Goal: Task Accomplishment & Management: Use online tool/utility

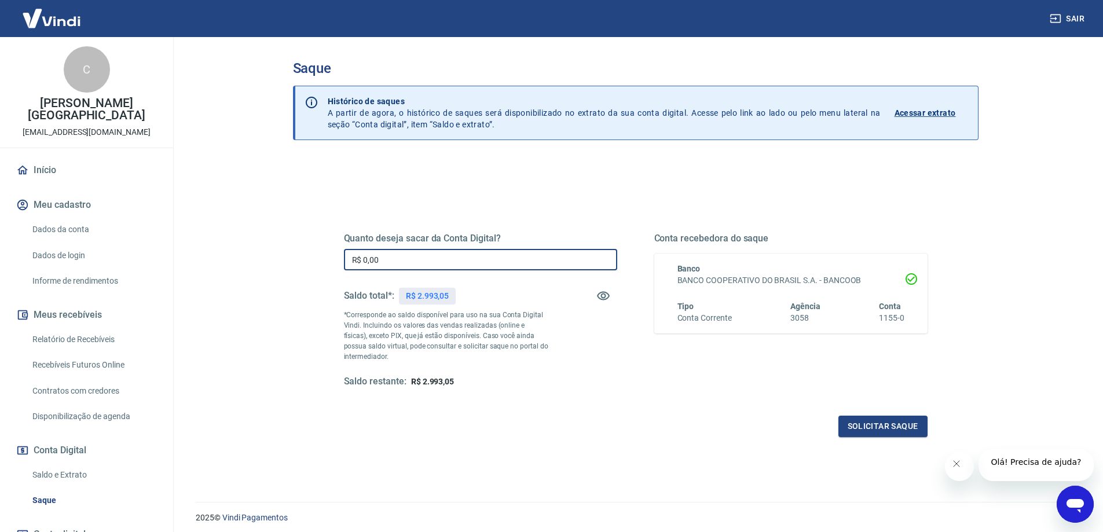
drag, startPoint x: 413, startPoint y: 259, endPoint x: 288, endPoint y: 265, distance: 124.7
click at [288, 265] on div "Saque Histórico de saques A partir de agora, o histórico de saques será disponi…" at bounding box center [635, 262] width 713 height 451
type input "R$ 2.993,05"
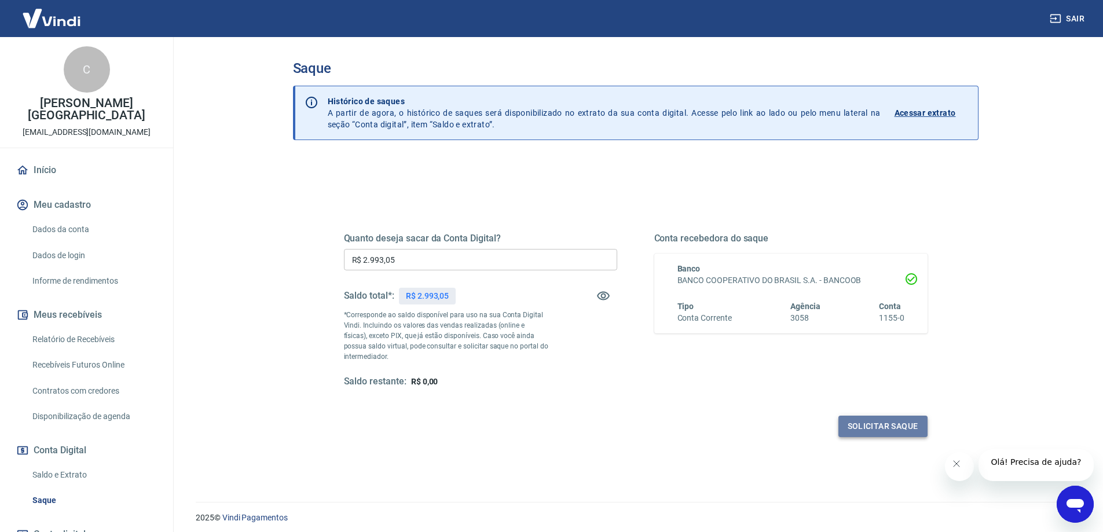
click at [878, 429] on button "Solicitar saque" at bounding box center [883, 426] width 89 height 21
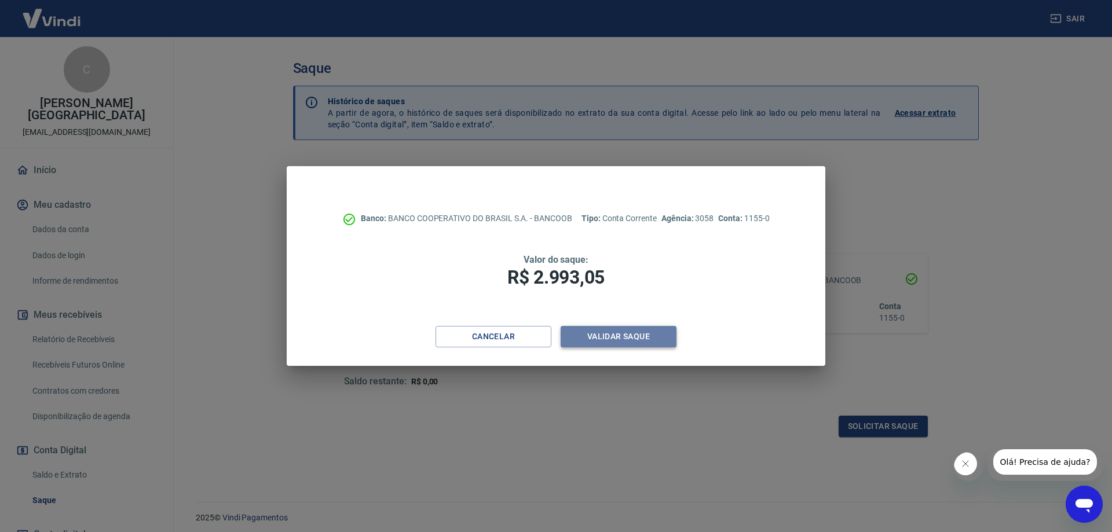
click at [622, 342] on button "Validar saque" at bounding box center [619, 336] width 116 height 21
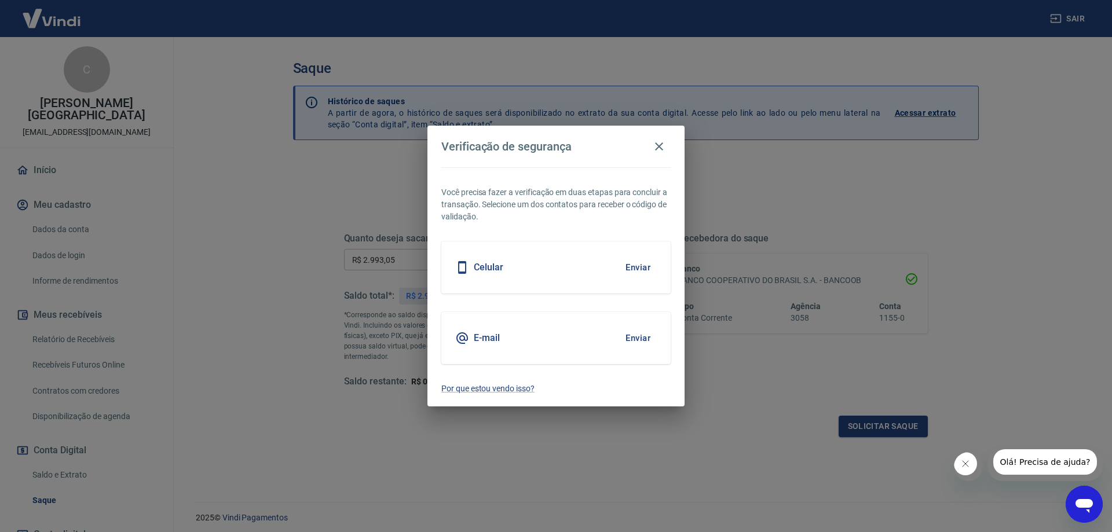
click at [628, 338] on button "Enviar" at bounding box center [638, 338] width 38 height 24
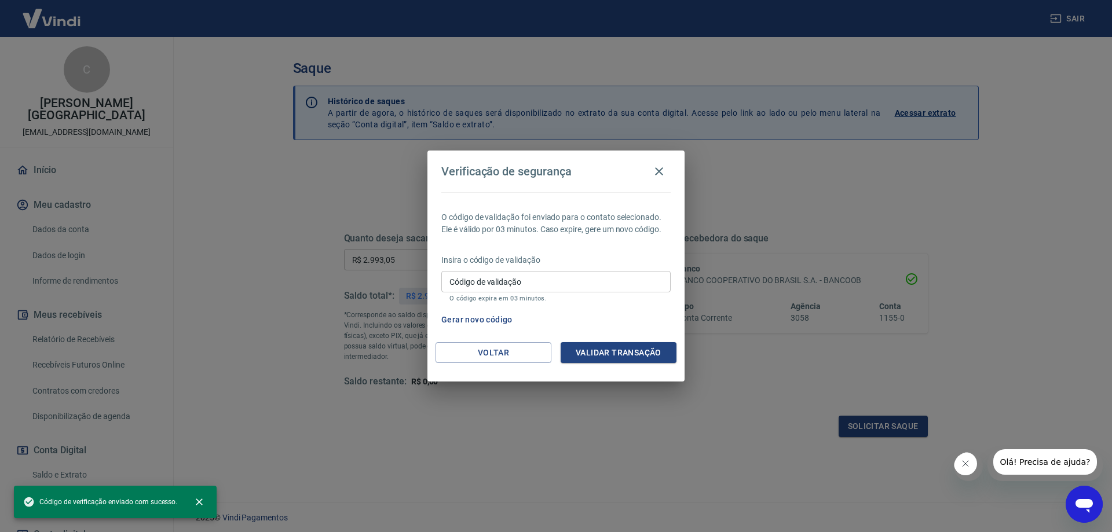
click at [490, 287] on input "Código de validação" at bounding box center [555, 281] width 229 height 21
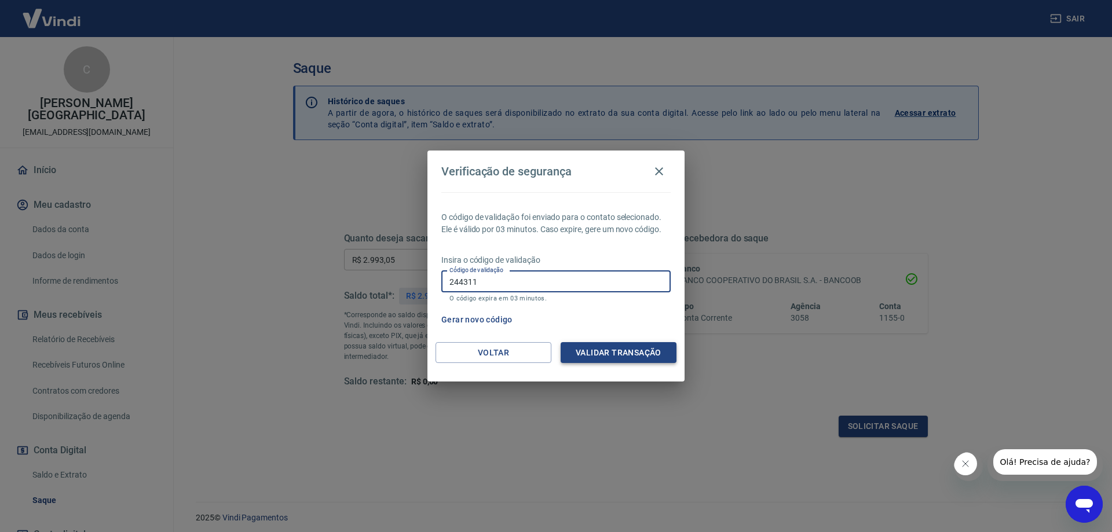
type input "244311"
click at [654, 350] on button "Validar transação" at bounding box center [619, 352] width 116 height 21
